Goal: Entertainment & Leisure: Consume media (video, audio)

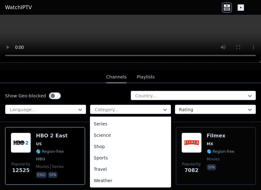
scroll to position [238, 0]
click at [109, 158] on div "Sports" at bounding box center [130, 158] width 81 height 11
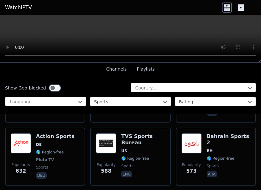
scroll to position [752, 0]
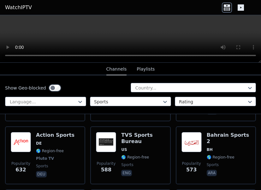
click at [108, 135] on img at bounding box center [106, 142] width 20 height 20
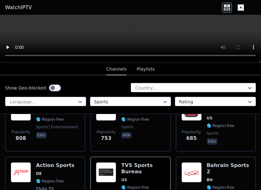
scroll to position [720, 0]
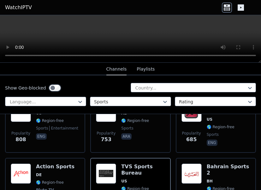
click at [148, 69] on button "Playlists" at bounding box center [146, 69] width 18 height 12
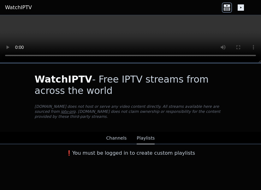
click at [118, 140] on button "Channels" at bounding box center [116, 139] width 21 height 12
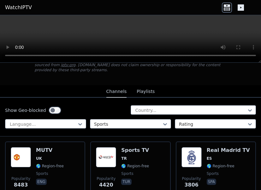
scroll to position [55, 0]
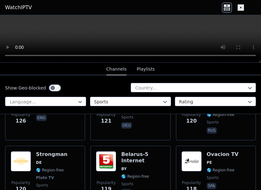
click at [131, 37] on video at bounding box center [130, 39] width 261 height 48
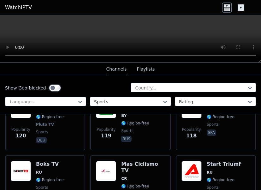
click at [131, 36] on video at bounding box center [130, 39] width 261 height 48
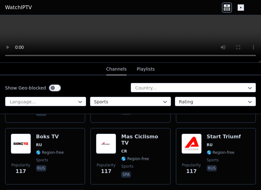
scroll to position [2332, 0]
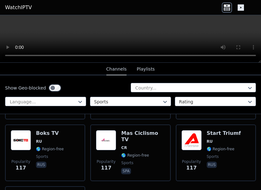
click at [148, 146] on span "CR" at bounding box center [143, 148] width 44 height 5
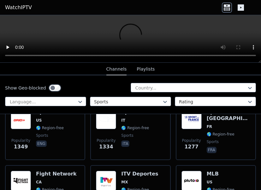
scroll to position [398, 0]
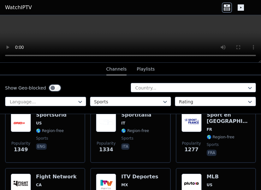
click at [147, 174] on h6 "ITV Deportes" at bounding box center [142, 177] width 42 height 6
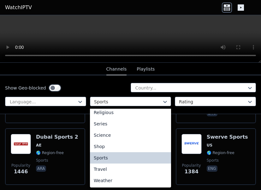
scroll to position [231, 0]
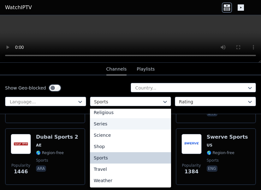
click at [146, 122] on div "Series" at bounding box center [130, 123] width 81 height 11
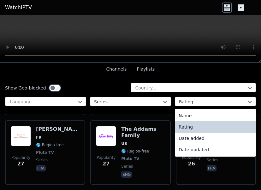
scroll to position [2477, 0]
